Goal: Task Accomplishment & Management: Complete application form

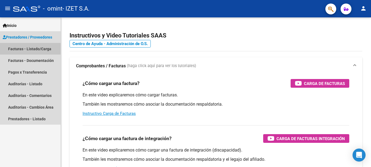
click at [32, 48] on link "Facturas - Listado/Carga" at bounding box center [30, 49] width 61 height 12
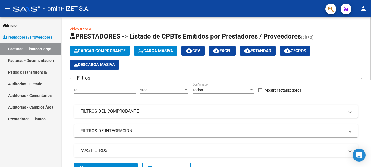
click at [120, 49] on span "Cargar Comprobante" at bounding box center [100, 50] width 52 height 5
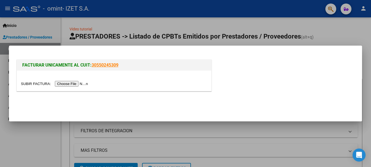
click at [72, 85] on input "file" at bounding box center [55, 84] width 69 height 6
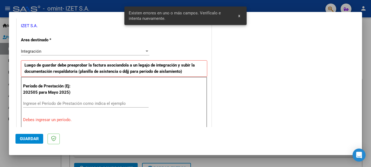
scroll to position [112, 0]
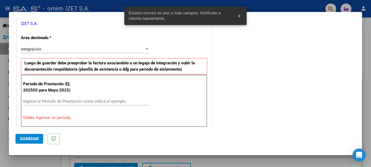
click at [61, 103] on input "Ingrese el Período de Prestación como indica el ejemplo" at bounding box center [86, 101] width 126 height 5
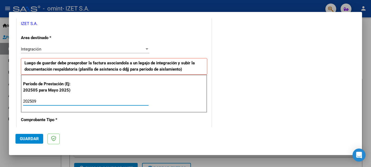
type input "202509"
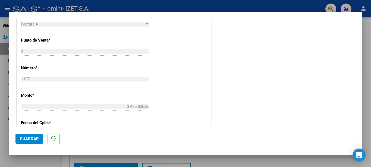
scroll to position [221, 0]
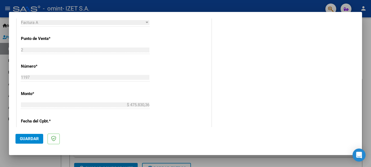
click at [22, 140] on span "Guardar" at bounding box center [29, 139] width 19 height 5
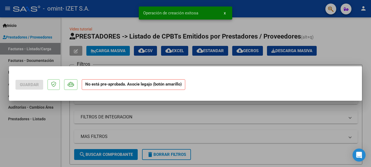
scroll to position [0, 0]
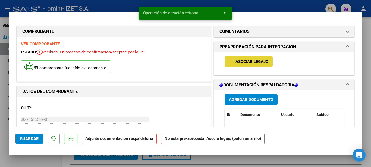
click at [252, 62] on span "Asociar Legajo" at bounding box center [252, 61] width 33 height 5
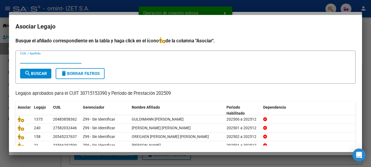
click at [30, 56] on div "CUIL / Apellido" at bounding box center [50, 59] width 61 height 8
click at [27, 61] on input "CUIL / Apellido" at bounding box center [50, 59] width 61 height 5
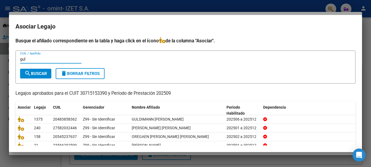
type input "gul"
click at [27, 74] on mat-icon "search" at bounding box center [27, 73] width 7 height 7
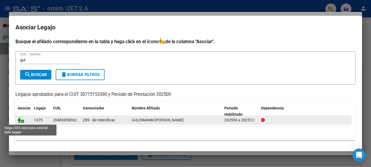
click at [23, 121] on icon at bounding box center [21, 120] width 7 height 6
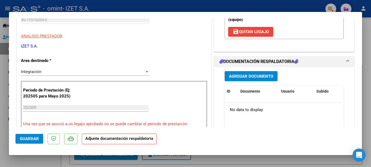
scroll to position [109, 0]
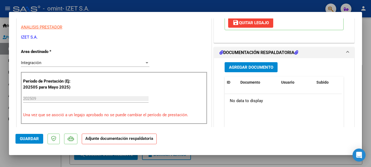
click at [235, 65] on span "Agregar Documento" at bounding box center [251, 67] width 44 height 5
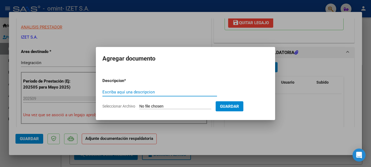
click at [118, 92] on input "Escriba aquí una descripcion" at bounding box center [160, 92] width 115 height 5
type input "autorizacion"
click at [163, 104] on input "Seleccionar Archivo" at bounding box center [176, 106] width 72 height 5
type input "C:\fakepath\AUTO SEPTIEMBRE.pdf"
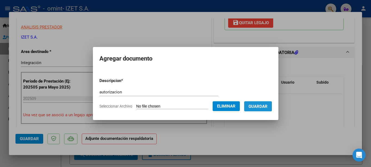
click at [265, 110] on button "Guardar" at bounding box center [258, 106] width 28 height 10
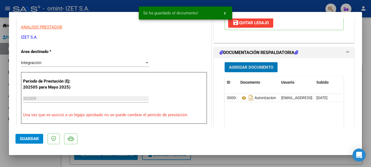
click at [247, 70] on button "Agregar Documento" at bounding box center [251, 67] width 53 height 10
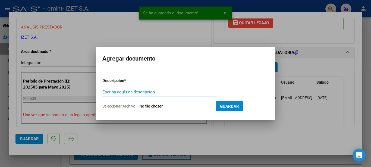
click at [114, 93] on input "Escriba aquí una descripcion" at bounding box center [160, 92] width 115 height 5
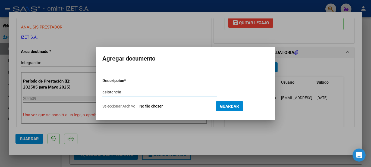
type input "asistencia"
click at [189, 106] on input "Seleccionar Archivo" at bounding box center [176, 106] width 72 height 5
type input "C:\fakepath\PLANILLA_48385836_GULDIMANN_SEPTIEMBRE.pdf"
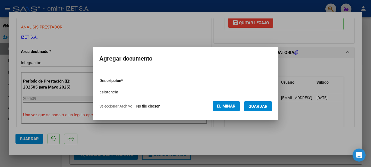
click at [264, 109] on button "Guardar" at bounding box center [258, 106] width 28 height 10
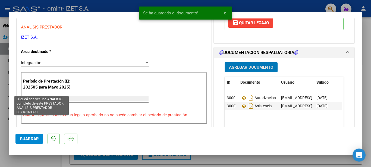
scroll to position [0, 0]
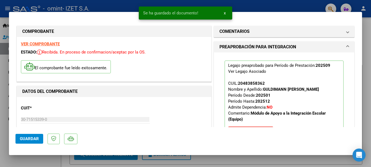
click at [43, 46] on strong "VER COMPROBANTE" at bounding box center [40, 44] width 39 height 5
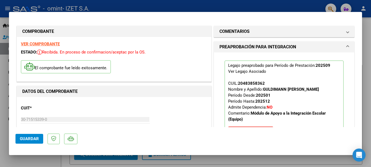
click at [29, 139] on span "Guardar" at bounding box center [29, 139] width 19 height 5
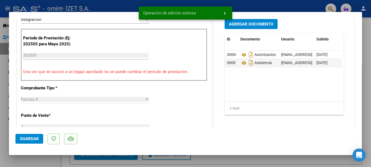
scroll to position [163, 0]
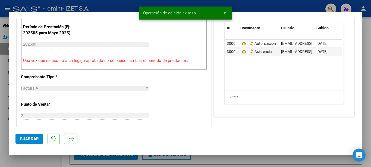
click at [5, 151] on div at bounding box center [185, 83] width 371 height 167
type input "$ 0,00"
